Goal: Navigation & Orientation: Find specific page/section

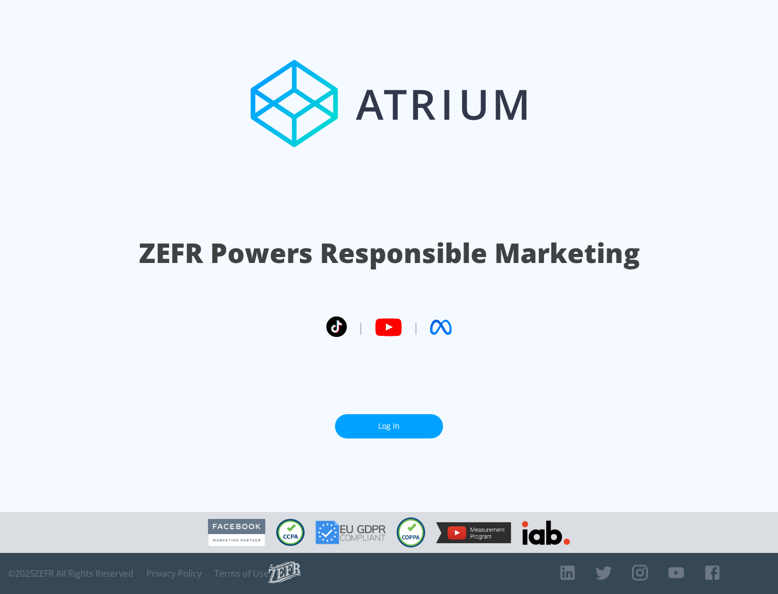
click at [389, 426] on link "Log In" at bounding box center [389, 426] width 108 height 24
